Goal: Communication & Community: Share content

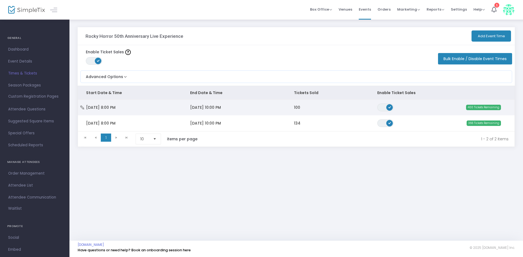
click at [112, 108] on span "[DATE] 8:00 PM" at bounding box center [100, 107] width 29 height 5
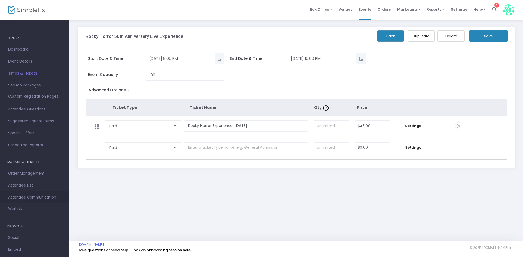
click at [28, 197] on span "Attendee Communication" at bounding box center [34, 197] width 53 height 7
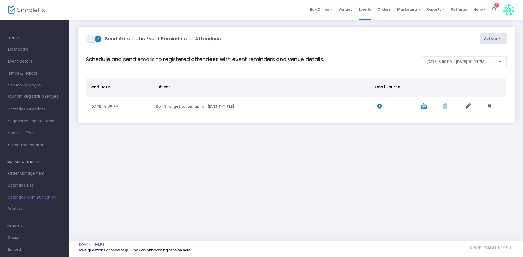
click at [499, 62] on div at bounding box center [499, 61] width 3 height 1
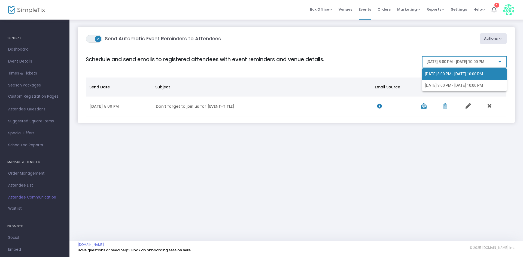
click at [499, 62] on div at bounding box center [261, 128] width 523 height 257
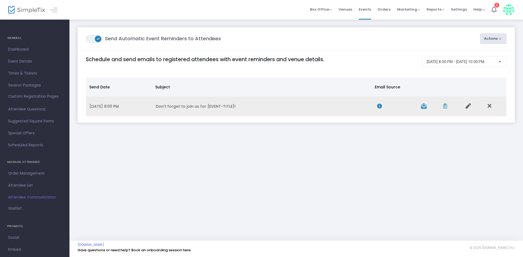
click at [171, 106] on td "Don't forget to join us for {EVENT-TITLE}!" at bounding box center [263, 107] width 221 height 20
click at [467, 106] on icon "Data table" at bounding box center [467, 105] width 5 height 5
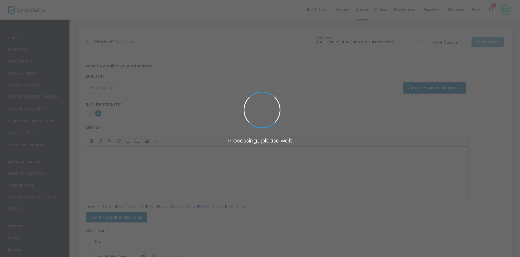
type input "Don't forget to join us for {EVENT-TITLE}!"
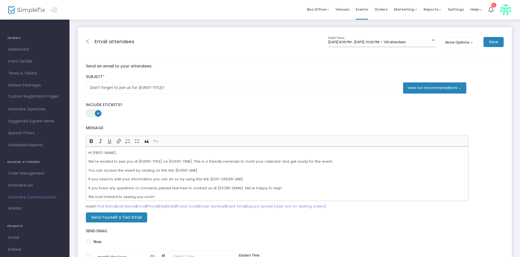
click at [89, 40] on icon at bounding box center [87, 41] width 3 height 5
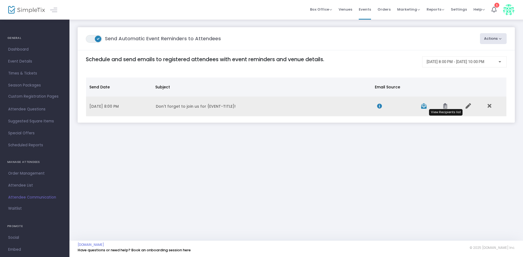
click at [445, 106] on icon "Data table" at bounding box center [445, 105] width 4 height 5
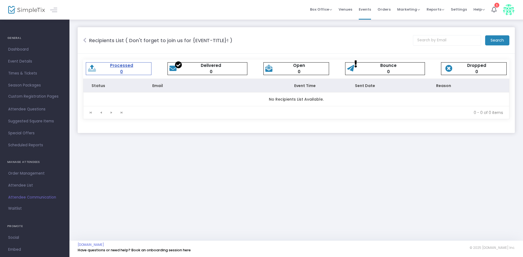
click at [82, 42] on m-panel-header "Recipients List ( Don't forget to join us for {EVENT-TITLE}! ) Search" at bounding box center [296, 40] width 437 height 26
click at [85, 39] on icon at bounding box center [84, 40] width 3 height 5
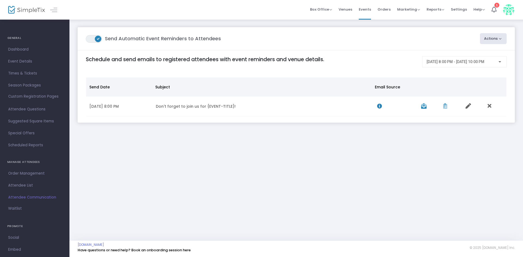
click at [377, 123] on m-panel-content "Schedule and send emails to registered attendees with event reminders and venue…" at bounding box center [296, 86] width 437 height 72
click at [491, 34] on button "Actions" at bounding box center [493, 38] width 27 height 11
click at [481, 54] on li "Create Email Blast" at bounding box center [477, 53] width 57 height 11
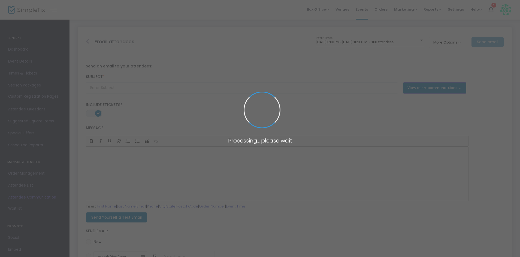
type input "Don't forget to join us for {EVENT-TITLE}!"
